Goal: Task Accomplishment & Management: Manage account settings

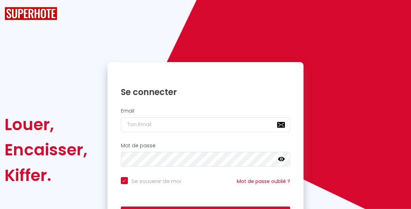
checkbox input "true"
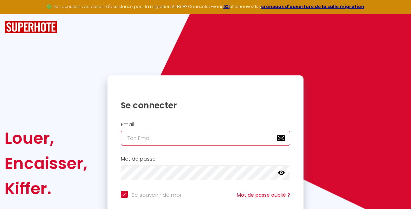
click at [132, 144] on input "email" at bounding box center [206, 138] width 170 height 15
type input "n"
checkbox input "true"
type input "n."
checkbox input "true"
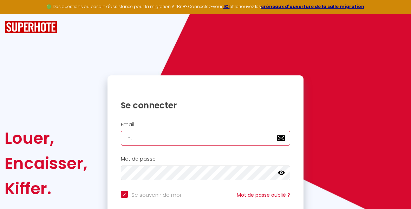
type input "n.m"
checkbox input "true"
type input "[DOMAIN_NAME]"
checkbox input "true"
type input "n.mal"
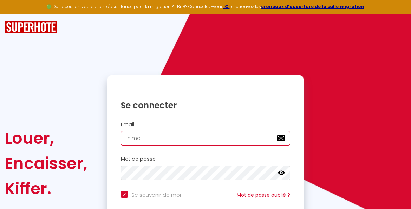
checkbox input "true"
type input "[PERSON_NAME]"
checkbox input "true"
type input "n.malya"
checkbox input "true"
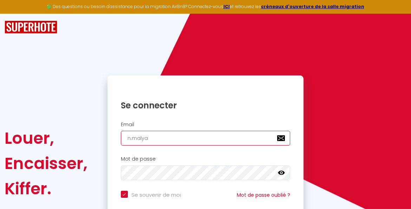
type input "n.malyav"
checkbox input "true"
type input "n.malyavk"
checkbox input "true"
type input "n.malyavki"
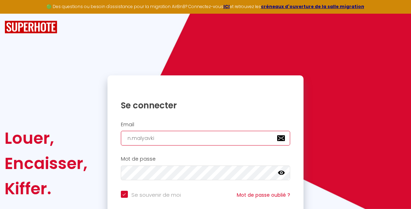
checkbox input "true"
type input "n.malyavkin"
checkbox input "true"
type input "n.malyavkina"
checkbox input "true"
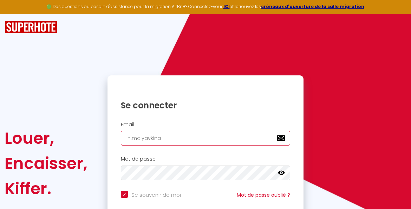
type input "n.malyavkina@"
checkbox input "true"
type input "n.malyavkina@e"
checkbox input "true"
type input "n.malyavkina@es"
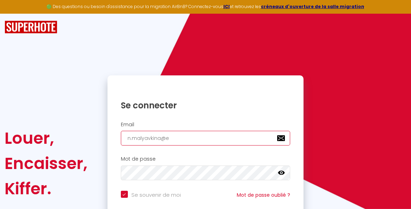
checkbox input "true"
type input "n.malyavkina@esc"
checkbox input "true"
type input "n.malyavkina@esc-"
checkbox input "true"
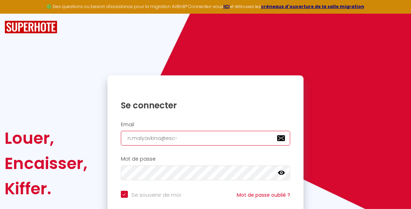
type input "n.malyavkina@esc-m"
checkbox input "true"
type input "n.malyavkina@esc-mo"
checkbox input "true"
type input "n.malyavkina@esc-mon"
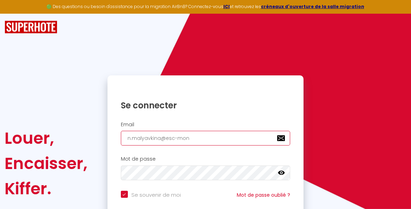
checkbox input "true"
type input "n.malyavkina@esc-mont"
checkbox input "true"
type input "n.malyavkina@esc-montp"
checkbox input "true"
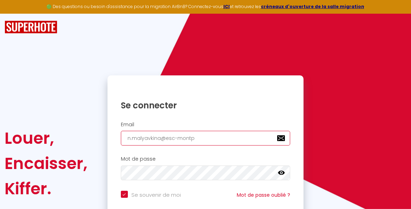
type input "n.malyavkina@esc-montpe"
checkbox input "true"
type input "n.malyavkina@esc-montpel"
checkbox input "true"
type input "n.malyavkina@esc-montpell"
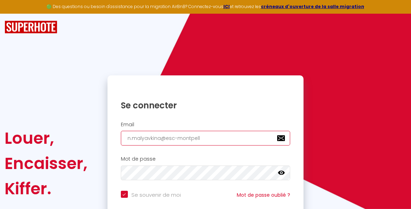
checkbox input "true"
type input "n.malyavkina@esc-montpelli"
checkbox input "true"
type input "n.malyavkina@esc-montpellie"
checkbox input "true"
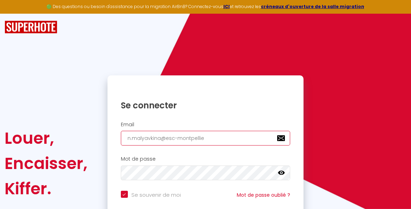
type input "n.malyavkina@esc-montpellier"
checkbox input "true"
type input "n.malyavkina@esc-montpellier."
checkbox input "true"
type input "n.malyavkina@esc-montpellier.c"
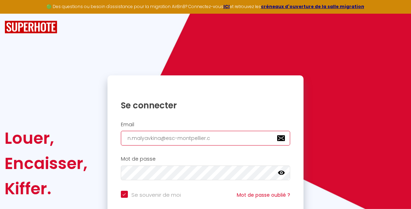
checkbox input "true"
type input "[EMAIL_ADDRESS][DOMAIN_NAME]"
checkbox input "true"
type input "[EMAIL_ADDRESS][DOMAIN_NAME]"
checkbox input "true"
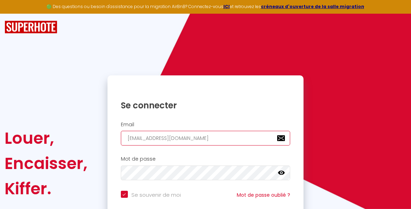
type input "[EMAIL_ADDRESS][DOMAIN_NAME]"
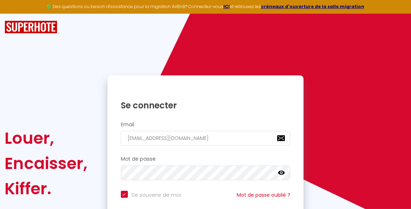
click at [266, 154] on div "Mot de passe false" at bounding box center [205, 170] width 196 height 35
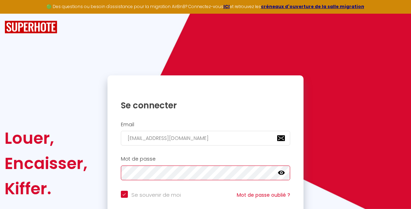
checkbox input "true"
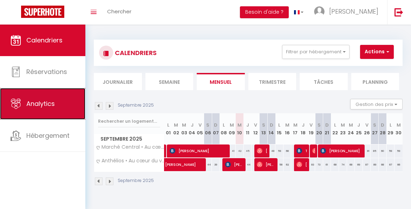
click at [33, 109] on link "Analytics" at bounding box center [42, 104] width 85 height 32
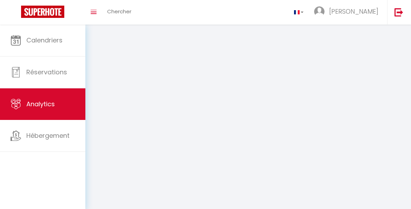
select select "2025"
select select "9"
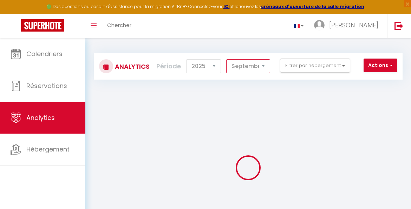
click at [262, 67] on select "[PERSON_NAME] Mars [PERSON_NAME] Juin Juillet Août Septembre Octobre Novembre D…" at bounding box center [248, 66] width 44 height 14
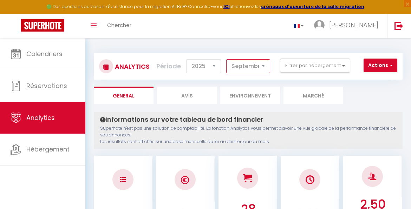
click at [227, 59] on select "[PERSON_NAME] Mars [PERSON_NAME] Juin Juillet Août Septembre Octobre Novembre D…" at bounding box center [248, 66] width 44 height 14
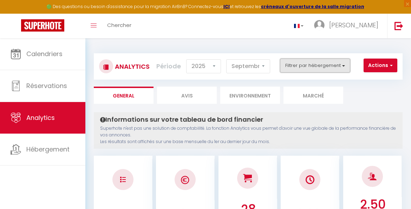
click at [316, 65] on button "Filtrer par hébergement" at bounding box center [315, 66] width 70 height 14
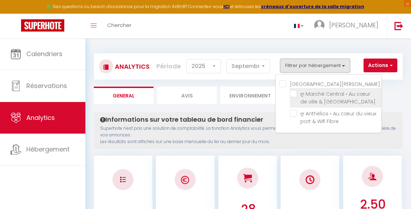
click at [310, 99] on span "ღ Marché Central • Au cœur de ville & [GEOGRAPHIC_DATA]" at bounding box center [337, 98] width 75 height 15
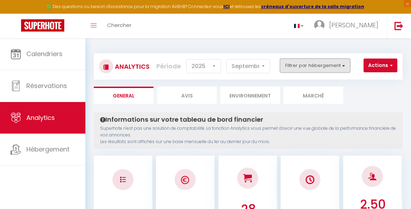
click at [315, 66] on button "Filtrer par hébergement" at bounding box center [315, 66] width 70 height 14
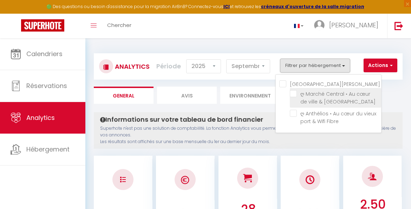
click at [295, 93] on Spacieux "checkbox" at bounding box center [335, 93] width 91 height 7
checkbox Spacieux "true"
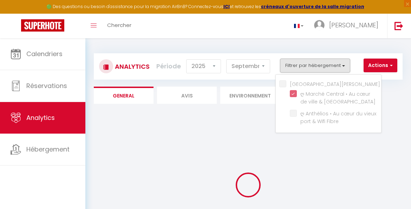
checkbox Fibre "false"
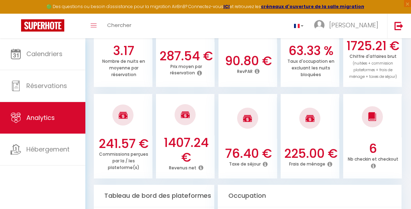
scroll to position [253, 0]
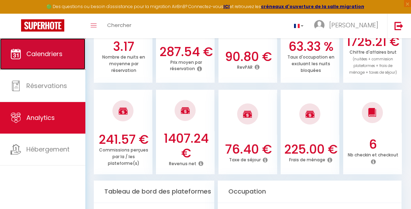
click at [54, 54] on span "Calendriers" at bounding box center [44, 53] width 36 height 9
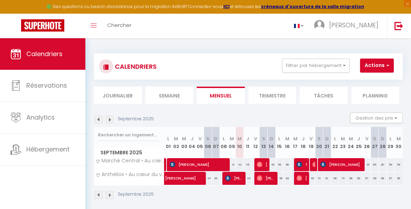
click at [269, 102] on li "Trimestre" at bounding box center [272, 95] width 48 height 17
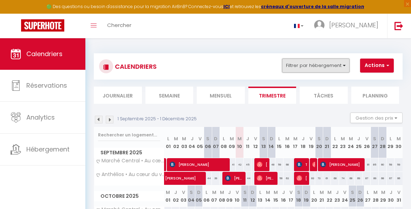
click at [321, 64] on button "Filtrer par hébergement" at bounding box center [315, 66] width 67 height 14
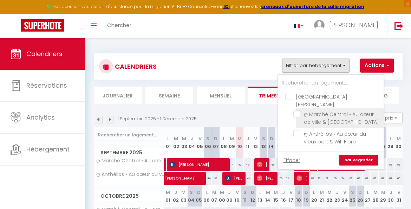
click at [296, 111] on input "ღ Marché Central • Au cœur de ville & [GEOGRAPHIC_DATA]" at bounding box center [337, 114] width 88 height 7
checkbox input "true"
checkbox input "false"
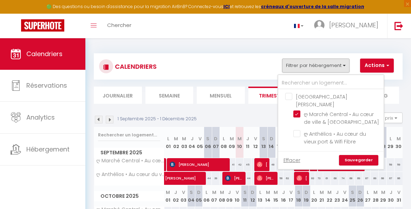
click at [357, 155] on link "Sauvegarder" at bounding box center [358, 160] width 39 height 11
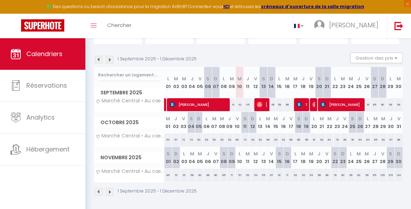
scroll to position [67, 0]
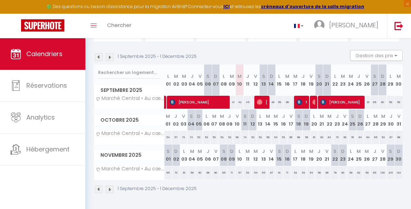
click at [110, 187] on img at bounding box center [110, 190] width 8 height 8
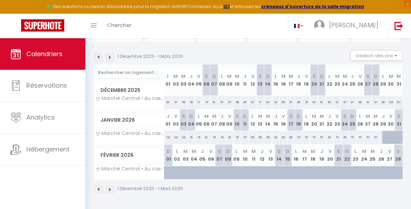
click at [99, 186] on img at bounding box center [99, 190] width 8 height 8
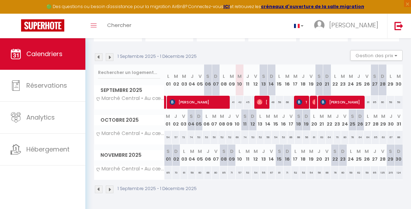
click at [111, 186] on img at bounding box center [110, 190] width 8 height 8
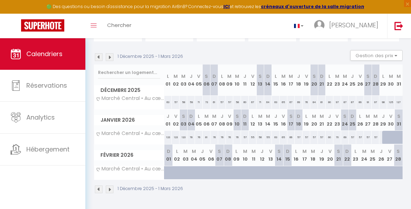
click at [111, 186] on img at bounding box center [110, 190] width 8 height 8
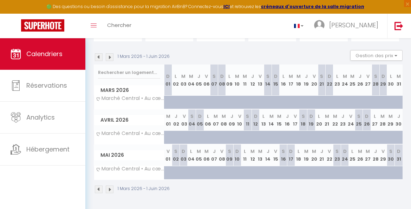
click at [111, 186] on img at bounding box center [110, 190] width 8 height 8
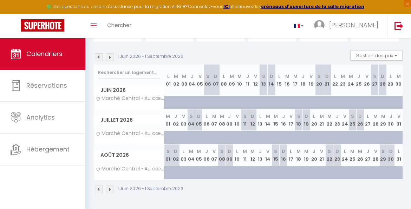
click at [111, 186] on img at bounding box center [110, 190] width 8 height 8
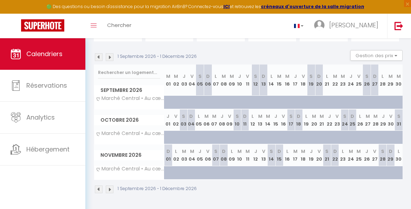
click at [111, 186] on img at bounding box center [110, 190] width 8 height 8
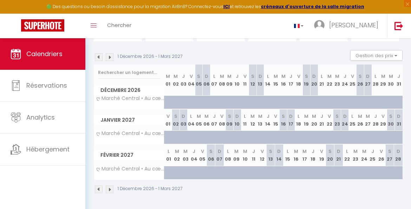
click at [99, 186] on img at bounding box center [99, 190] width 8 height 8
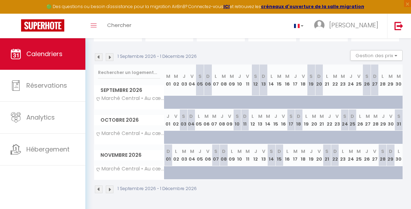
click at [99, 186] on img at bounding box center [99, 190] width 8 height 8
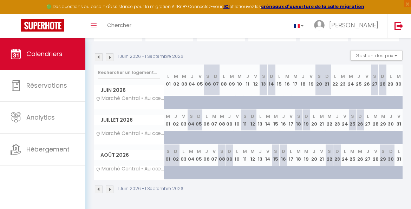
click at [99, 186] on img at bounding box center [99, 190] width 8 height 8
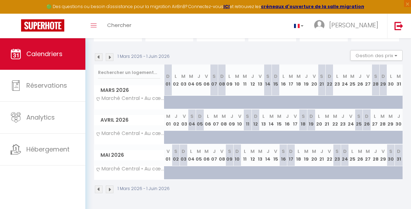
click at [99, 186] on img at bounding box center [99, 190] width 8 height 8
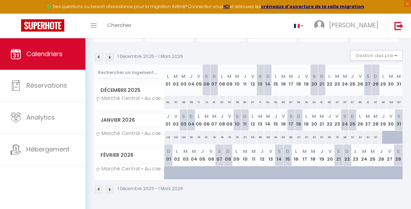
click at [382, 135] on div at bounding box center [386, 137] width 8 height 13
type input "60"
type input "Jeu 29 Janvier 2026"
type input "Ven 30 Janvier 2026"
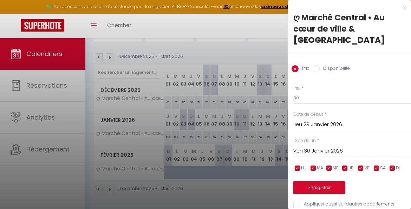
click at [320, 65] on label "Disponibilité" at bounding box center [334, 69] width 30 height 8
click at [319, 65] on input "Disponibilité" at bounding box center [315, 68] width 7 height 7
radio input "true"
radio input "false"
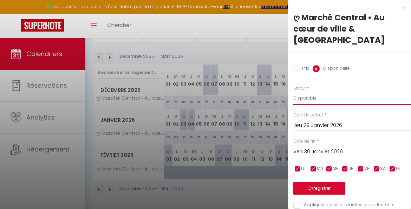
click at [304, 92] on select "Disponible Indisponible" at bounding box center [352, 98] width 118 height 13
click at [221, 42] on div at bounding box center [205, 104] width 411 height 209
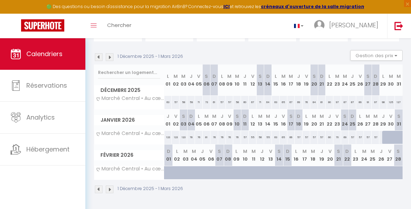
click at [106, 186] on img at bounding box center [110, 190] width 8 height 8
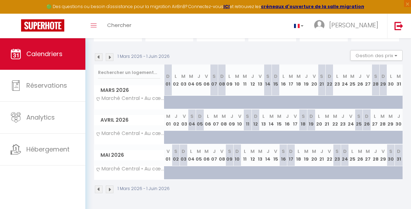
click at [109, 186] on img at bounding box center [110, 190] width 8 height 8
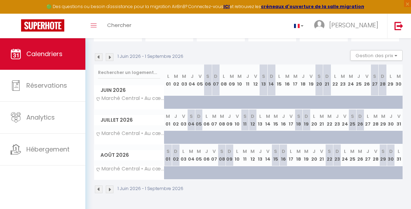
click at [109, 186] on img at bounding box center [110, 190] width 8 height 8
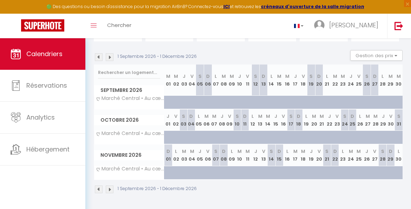
click at [109, 186] on img at bounding box center [110, 190] width 8 height 8
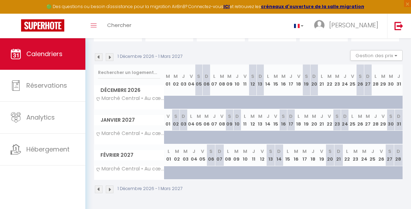
click at [109, 186] on img at bounding box center [110, 190] width 8 height 8
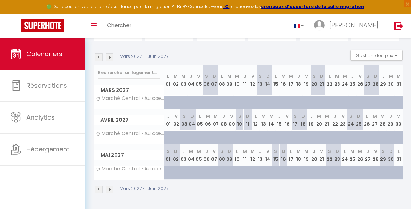
click at [109, 186] on img at bounding box center [110, 190] width 8 height 8
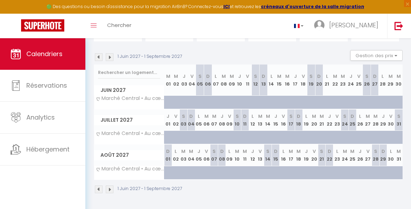
click at [109, 186] on img at bounding box center [110, 190] width 8 height 8
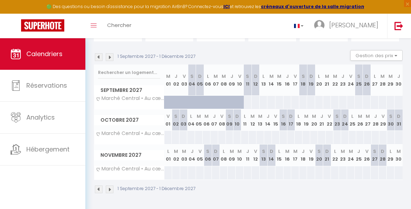
click at [109, 186] on img at bounding box center [110, 190] width 8 height 8
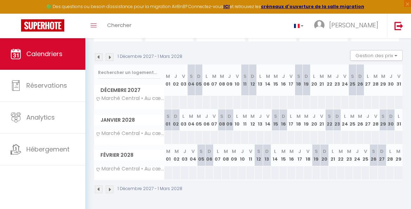
click at [95, 186] on img at bounding box center [99, 190] width 8 height 8
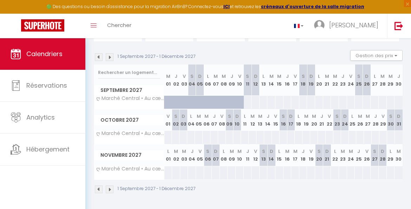
click at [95, 186] on img at bounding box center [99, 190] width 8 height 8
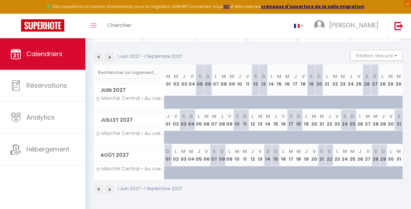
click at [95, 186] on img at bounding box center [99, 190] width 8 height 8
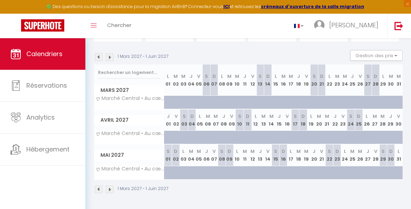
click at [95, 186] on img at bounding box center [99, 190] width 8 height 8
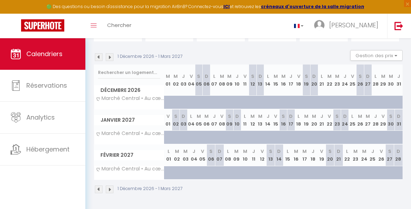
click at [95, 186] on img at bounding box center [99, 190] width 8 height 8
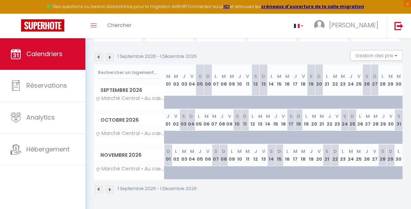
click at [95, 186] on img at bounding box center [99, 190] width 8 height 8
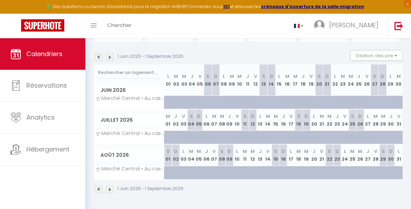
click at [95, 186] on img at bounding box center [99, 190] width 8 height 8
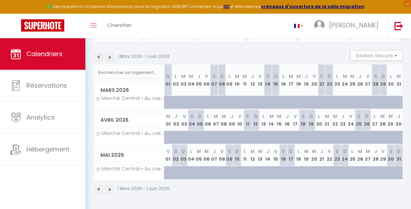
click at [95, 186] on img at bounding box center [99, 190] width 8 height 8
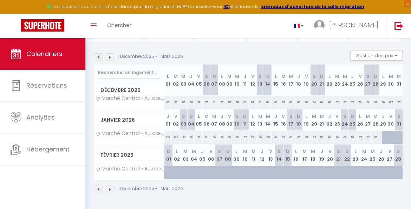
click at [111, 186] on img at bounding box center [110, 190] width 8 height 8
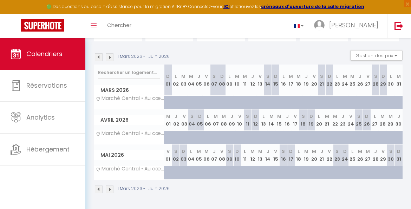
click at [111, 186] on img at bounding box center [110, 190] width 8 height 8
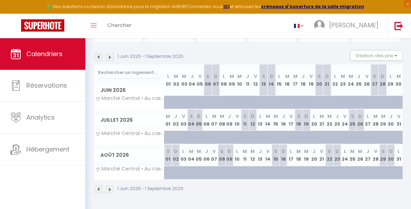
click at [111, 186] on img at bounding box center [110, 190] width 8 height 8
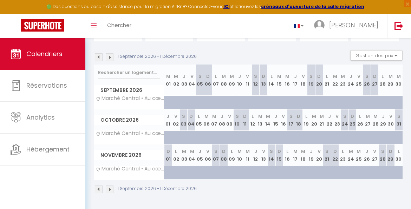
click at [111, 186] on img at bounding box center [110, 190] width 8 height 8
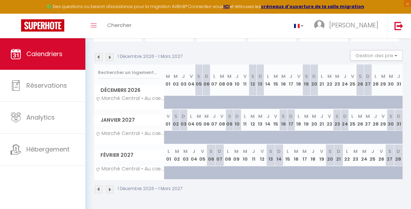
click at [111, 186] on img at bounding box center [110, 190] width 8 height 8
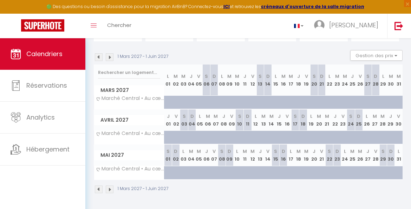
click at [111, 186] on img at bounding box center [110, 190] width 8 height 8
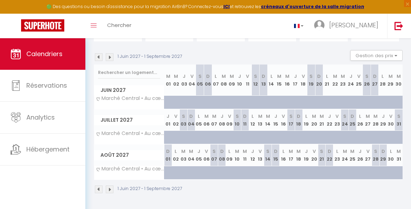
click at [111, 186] on img at bounding box center [110, 190] width 8 height 8
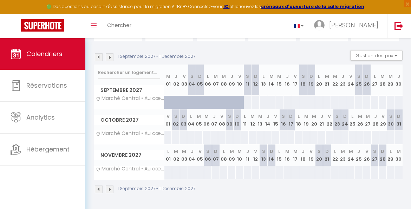
click at [97, 187] on img at bounding box center [99, 190] width 8 height 8
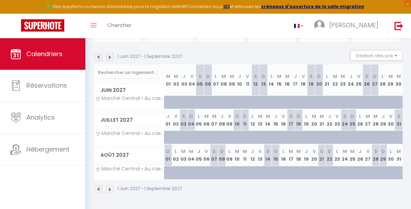
click at [97, 187] on img at bounding box center [99, 190] width 8 height 8
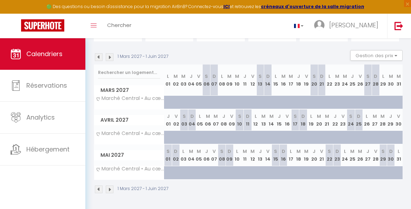
click at [97, 187] on img at bounding box center [99, 190] width 8 height 8
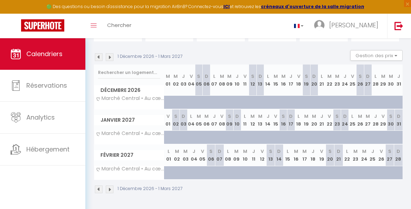
click at [97, 187] on img at bounding box center [99, 190] width 8 height 8
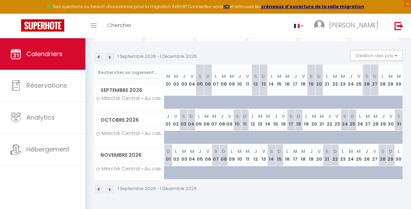
click at [97, 187] on img at bounding box center [99, 190] width 8 height 8
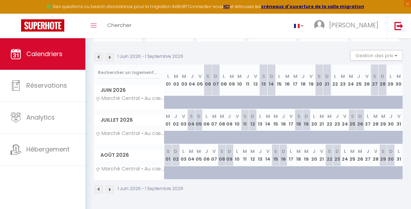
click at [97, 187] on img at bounding box center [99, 190] width 8 height 8
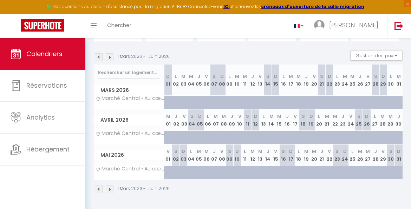
click at [97, 187] on img at bounding box center [99, 190] width 8 height 8
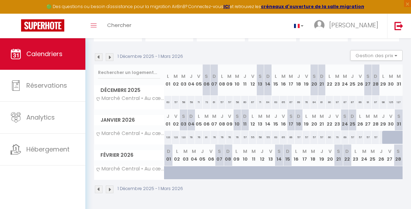
click at [99, 187] on img at bounding box center [99, 190] width 8 height 8
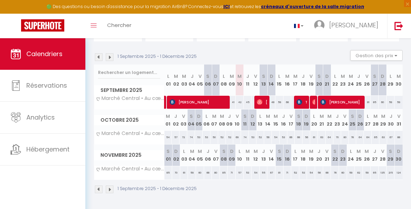
click at [109, 186] on img at bounding box center [110, 190] width 8 height 8
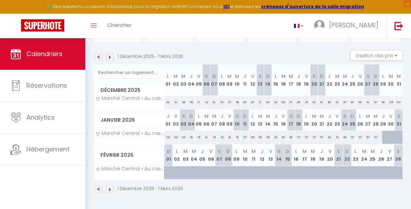
click at [98, 186] on img at bounding box center [99, 190] width 8 height 8
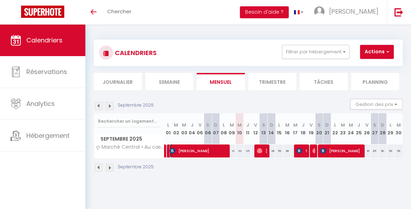
click at [224, 153] on span "[PERSON_NAME]" at bounding box center [198, 150] width 57 height 13
select select "OK"
select select "0"
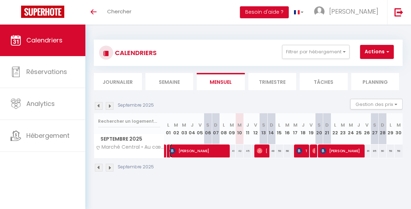
select select "1"
select select
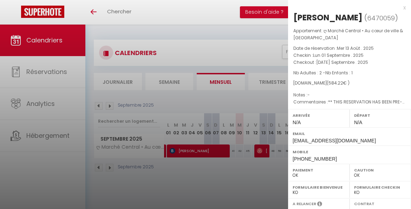
click at [223, 170] on div at bounding box center [205, 104] width 411 height 209
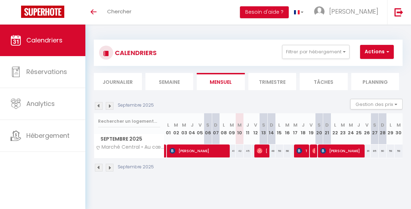
click at [101, 165] on img at bounding box center [99, 168] width 8 height 8
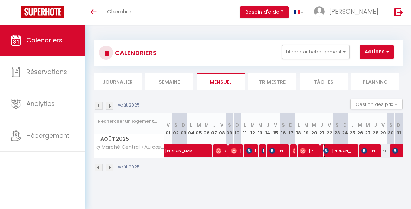
click at [323, 149] on img at bounding box center [326, 151] width 6 height 6
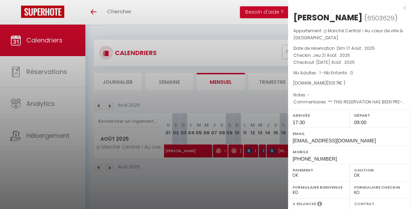
click at [275, 168] on div at bounding box center [205, 104] width 411 height 209
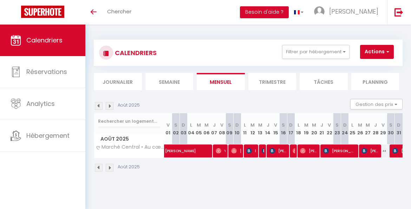
click at [359, 150] on div at bounding box center [363, 151] width 8 height 13
click at [361, 150] on img at bounding box center [364, 151] width 6 height 6
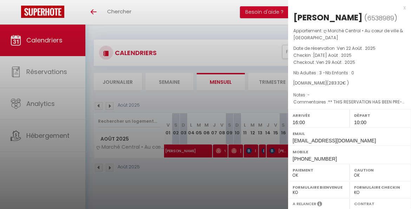
click at [258, 47] on div at bounding box center [205, 104] width 411 height 209
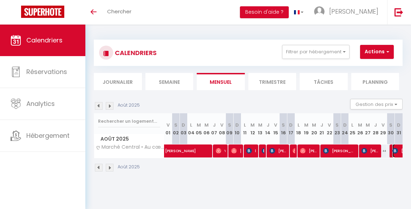
click at [392, 150] on img at bounding box center [395, 151] width 6 height 6
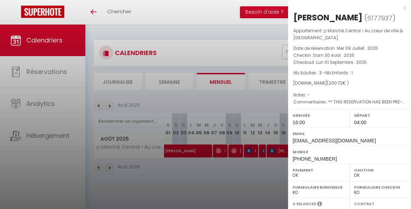
click at [252, 39] on div at bounding box center [205, 104] width 411 height 209
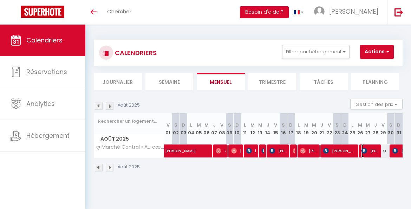
click at [361, 147] on span "jeremy windley" at bounding box center [369, 150] width 17 height 13
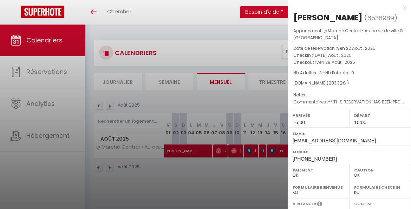
click at [263, 49] on div at bounding box center [205, 104] width 411 height 209
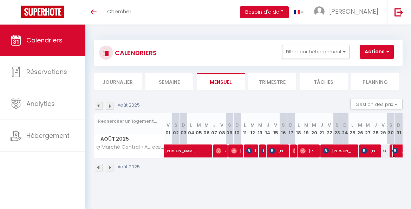
click at [392, 146] on span "ricardo valle" at bounding box center [408, 150] width 32 height 13
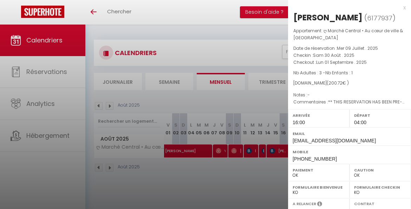
click at [248, 51] on div at bounding box center [205, 104] width 411 height 209
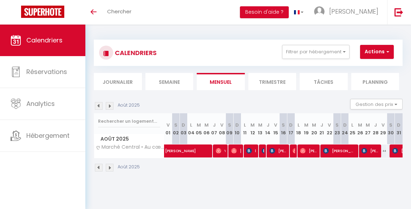
click at [110, 169] on img at bounding box center [110, 168] width 8 height 8
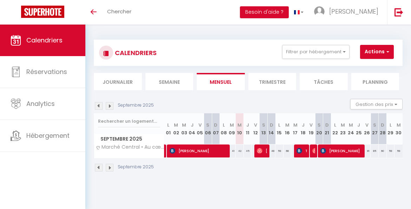
click at [100, 166] on img at bounding box center [99, 168] width 8 height 8
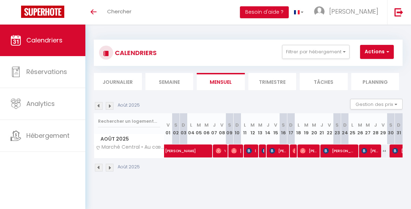
click at [111, 169] on img at bounding box center [110, 168] width 8 height 8
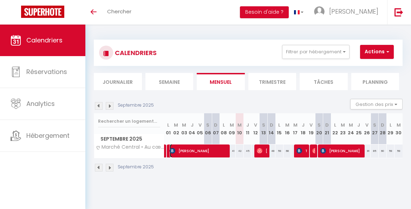
click at [173, 154] on span "[PERSON_NAME]" at bounding box center [198, 150] width 57 height 13
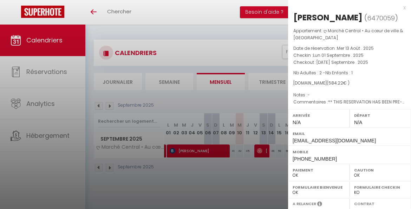
click at [228, 184] on div at bounding box center [205, 104] width 411 height 209
